Goal: Obtain resource: Obtain resource

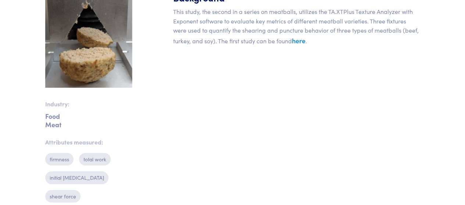
scroll to position [179, 0]
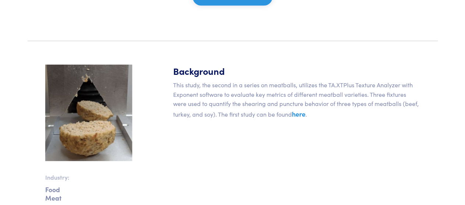
click at [301, 115] on link "here" at bounding box center [299, 114] width 14 height 9
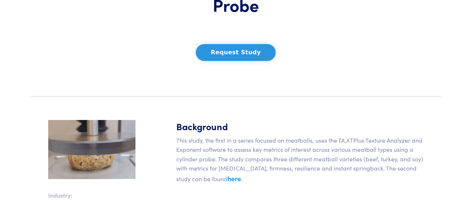
scroll to position [110, 0]
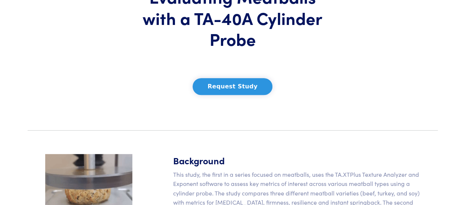
click at [253, 83] on button "Request Study" at bounding box center [233, 86] width 80 height 17
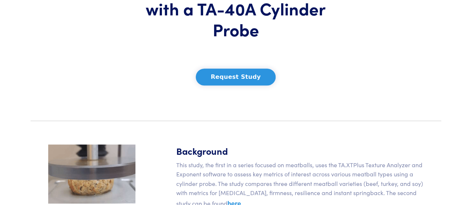
scroll to position [37, 0]
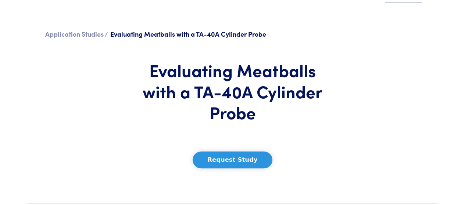
click at [244, 163] on button "Request Study" at bounding box center [233, 160] width 80 height 17
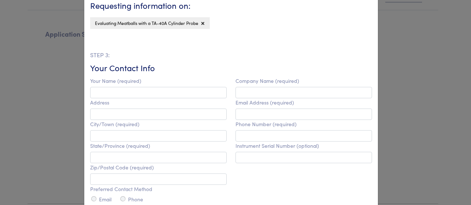
scroll to position [331, 0]
